Goal: Information Seeking & Learning: Learn about a topic

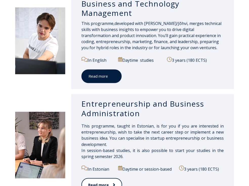
scroll to position [480, 0]
click at [109, 77] on span at bounding box center [111, 76] width 7 height 5
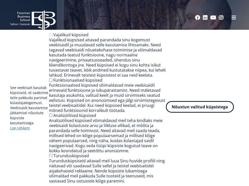
click at [189, 109] on button "Nõustun valitud küpsistega" at bounding box center [200, 107] width 68 height 12
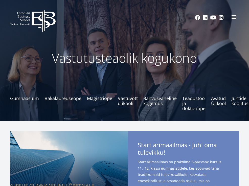
click at [229, 18] on button at bounding box center [233, 17] width 10 height 10
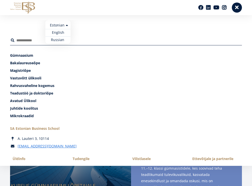
click at [66, 27] on ul "Estonian English Russian" at bounding box center [57, 31] width 25 height 23
click at [60, 38] on link "Russian" at bounding box center [57, 39] width 25 height 7
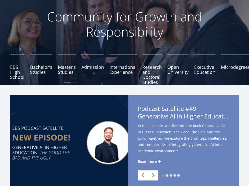
scroll to position [50, 0]
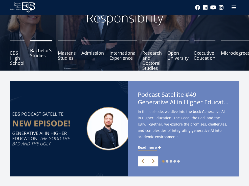
click at [40, 57] on link "Bachelor's Studies" at bounding box center [41, 55] width 22 height 30
